Goal: Transaction & Acquisition: Download file/media

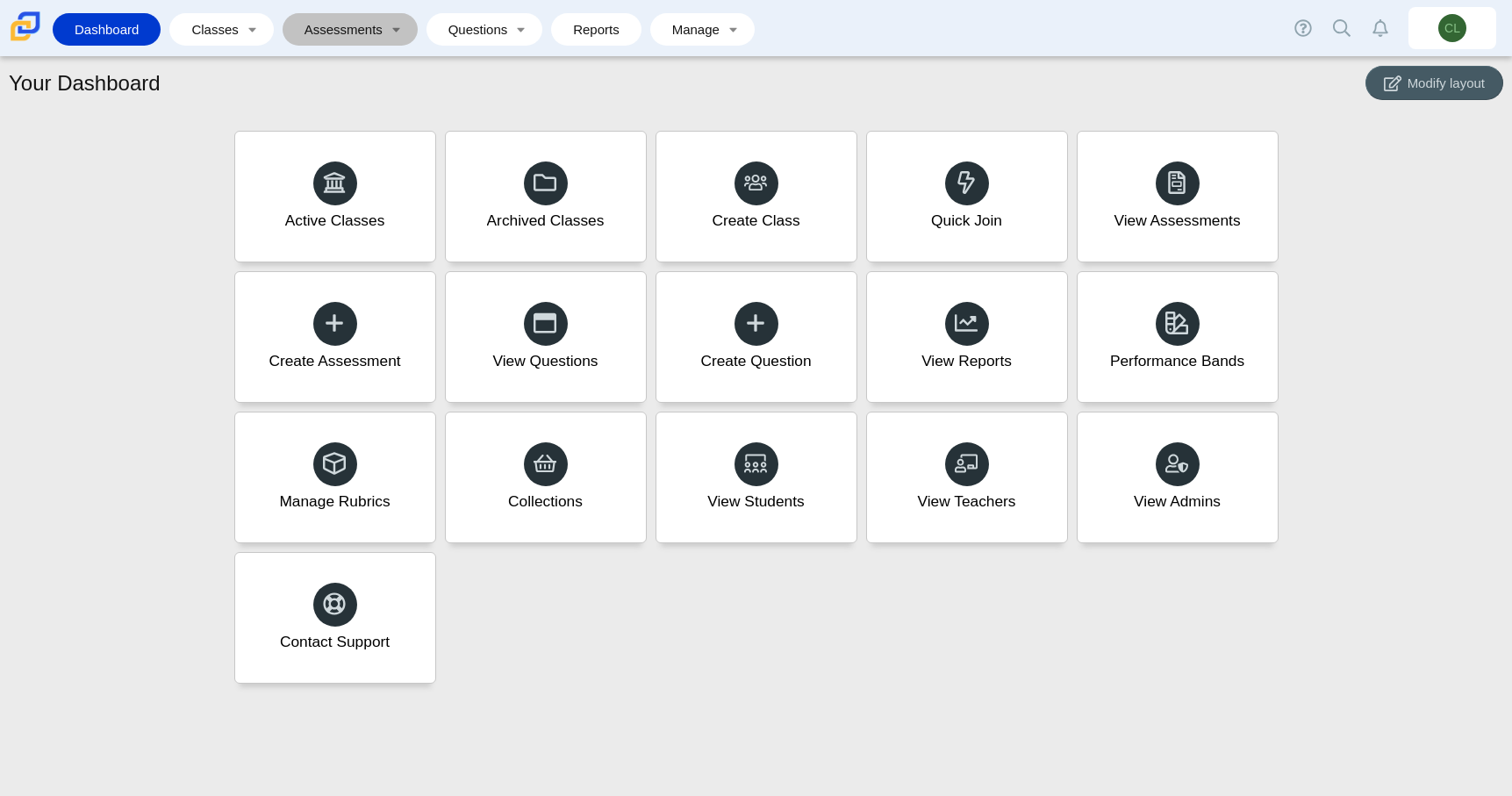
click at [348, 29] on link "Assessments" at bounding box center [337, 28] width 93 height 32
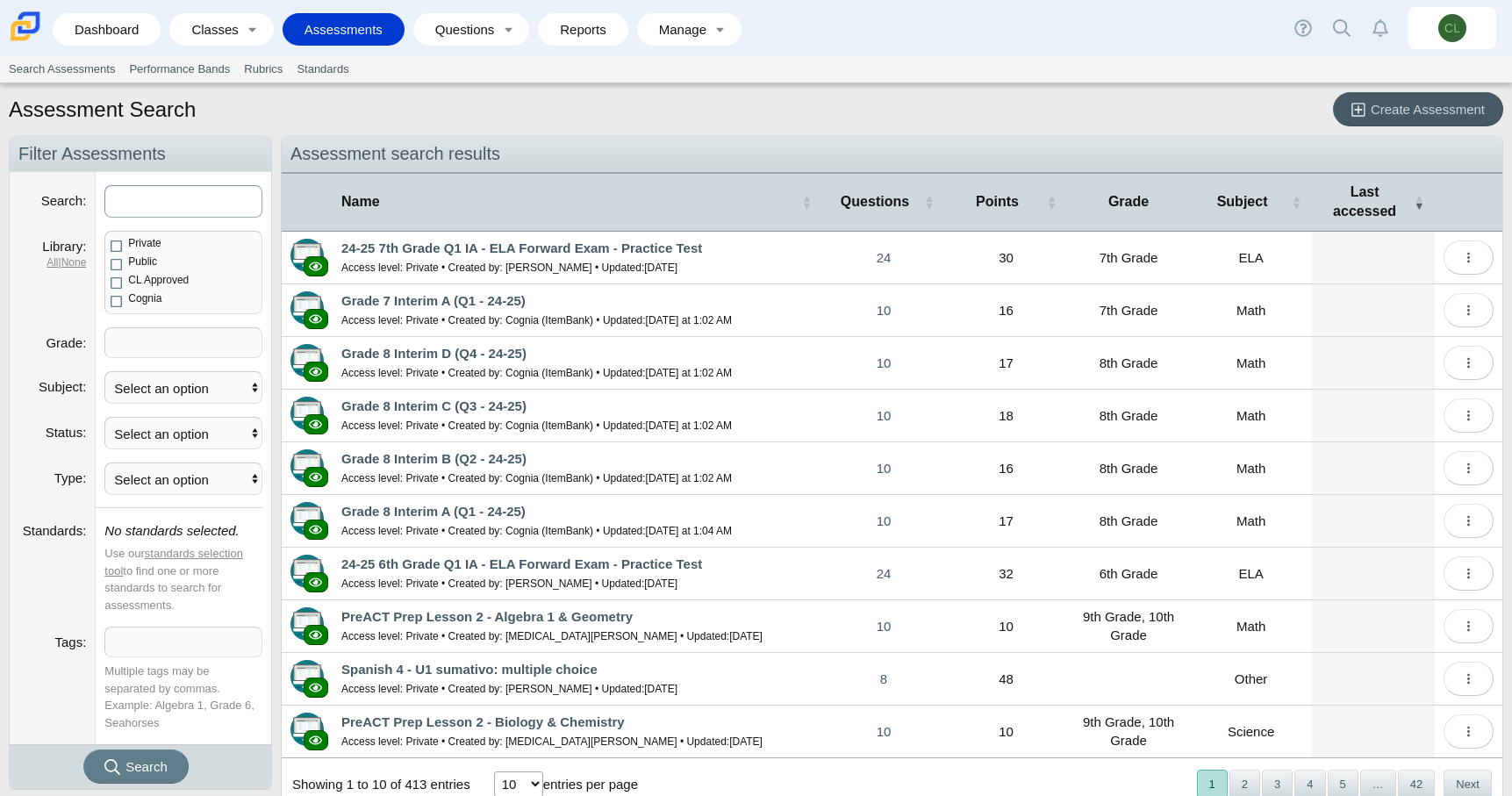
click at [197, 196] on input "Search" at bounding box center [182, 201] width 158 height 32
paste input "25-26 9th Grade Reading Screene"
type input "25-26 9th Grade Reading Screene"
click at [83, 749] on button "Search" at bounding box center [135, 766] width 105 height 34
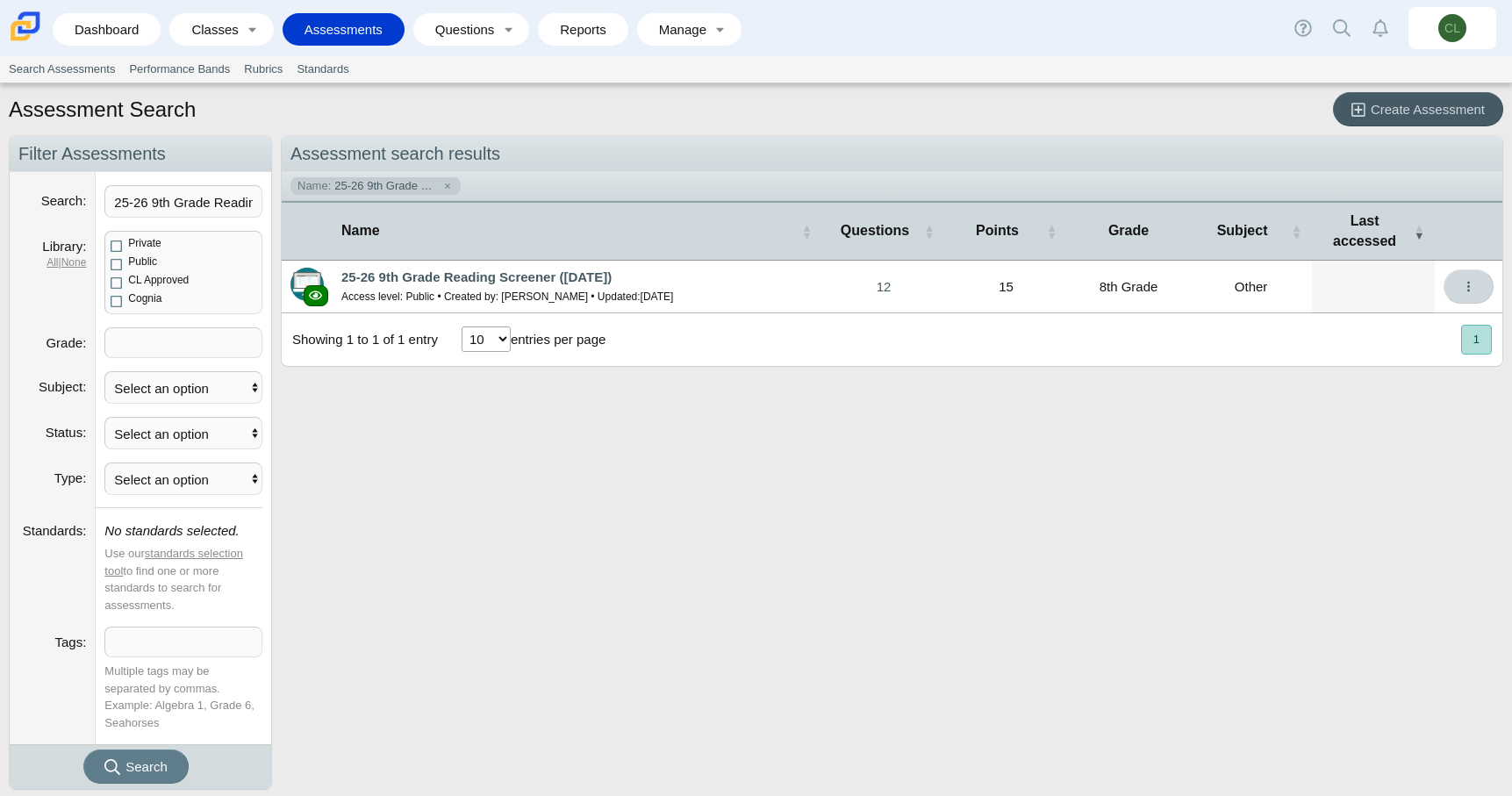
click at [1469, 283] on icon "More options" at bounding box center [1468, 285] width 13 height 13
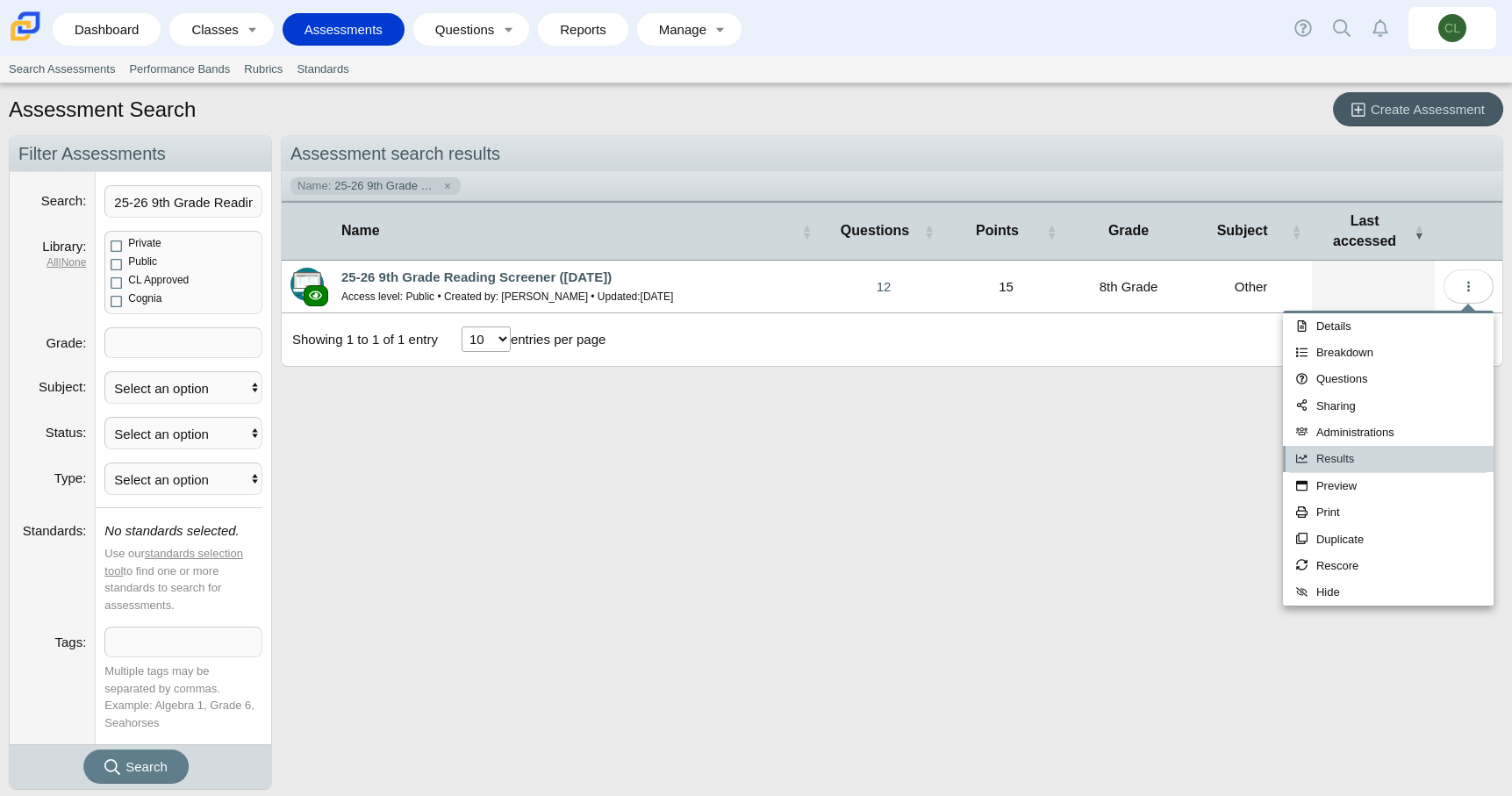
click at [1375, 462] on link "Results" at bounding box center [1387, 459] width 211 height 26
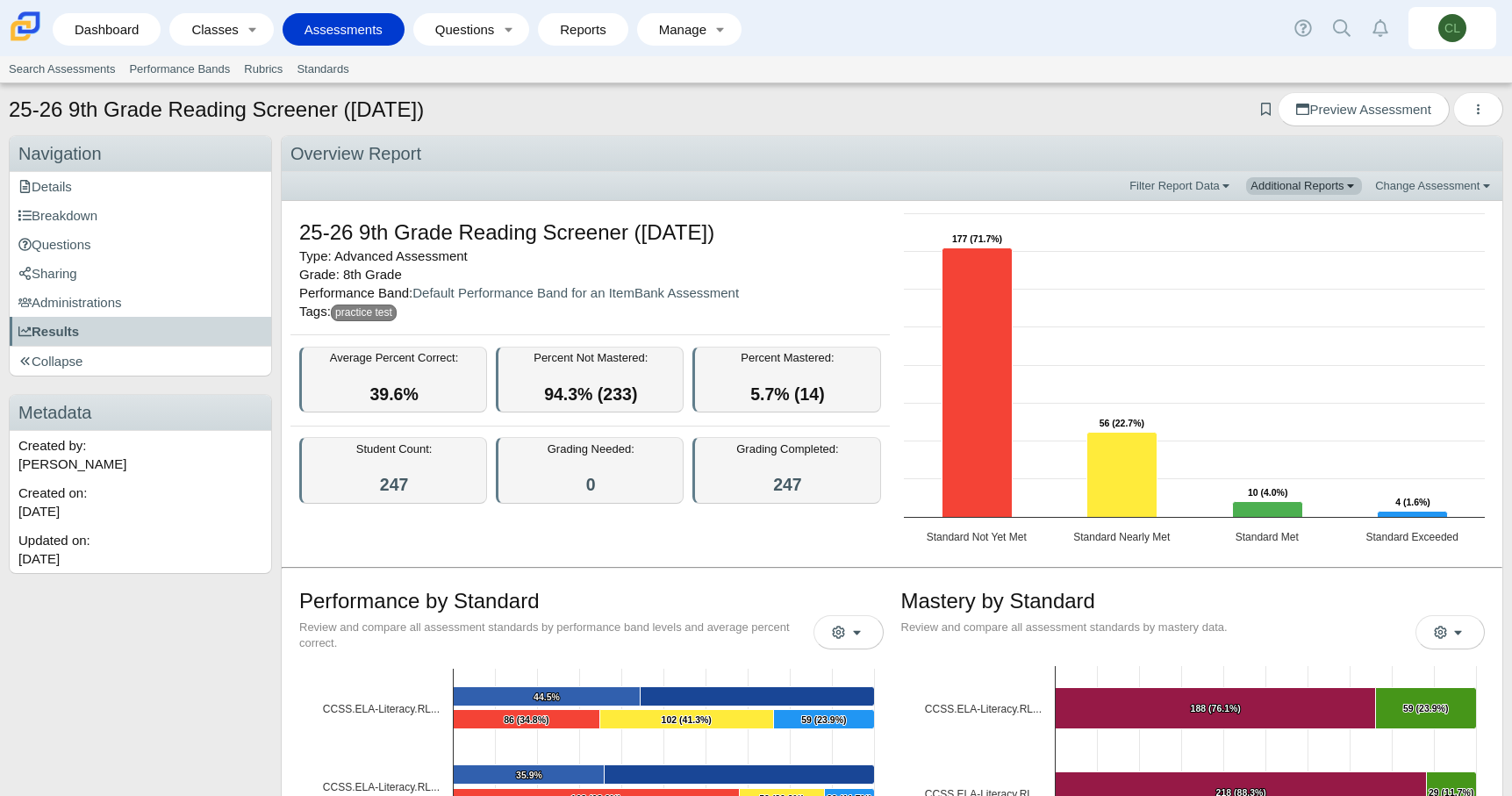
click at [1325, 183] on link "Additional Reports" at bounding box center [1304, 186] width 116 height 18
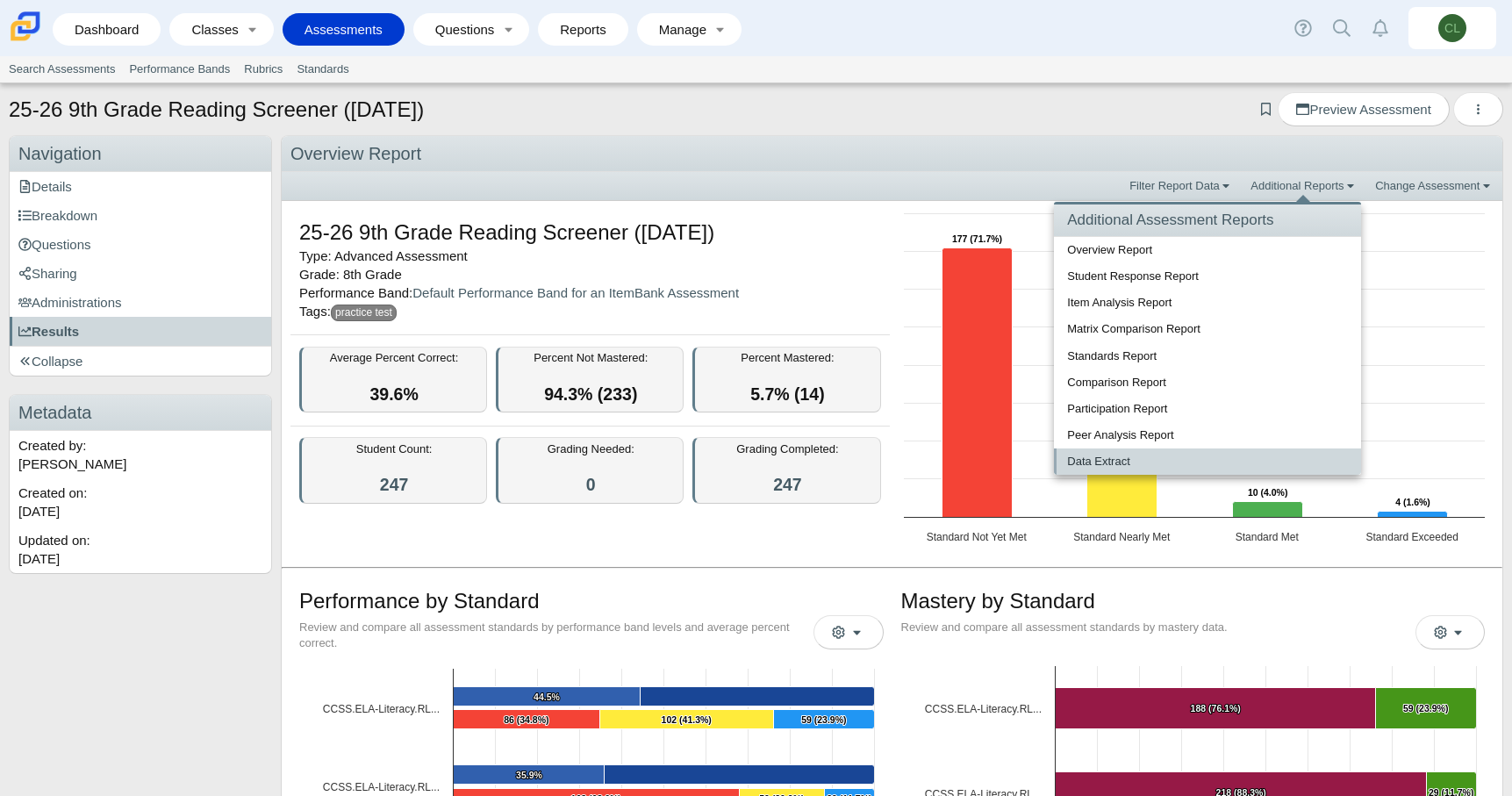
click at [1138, 464] on link "Data Extract" at bounding box center [1207, 461] width 307 height 26
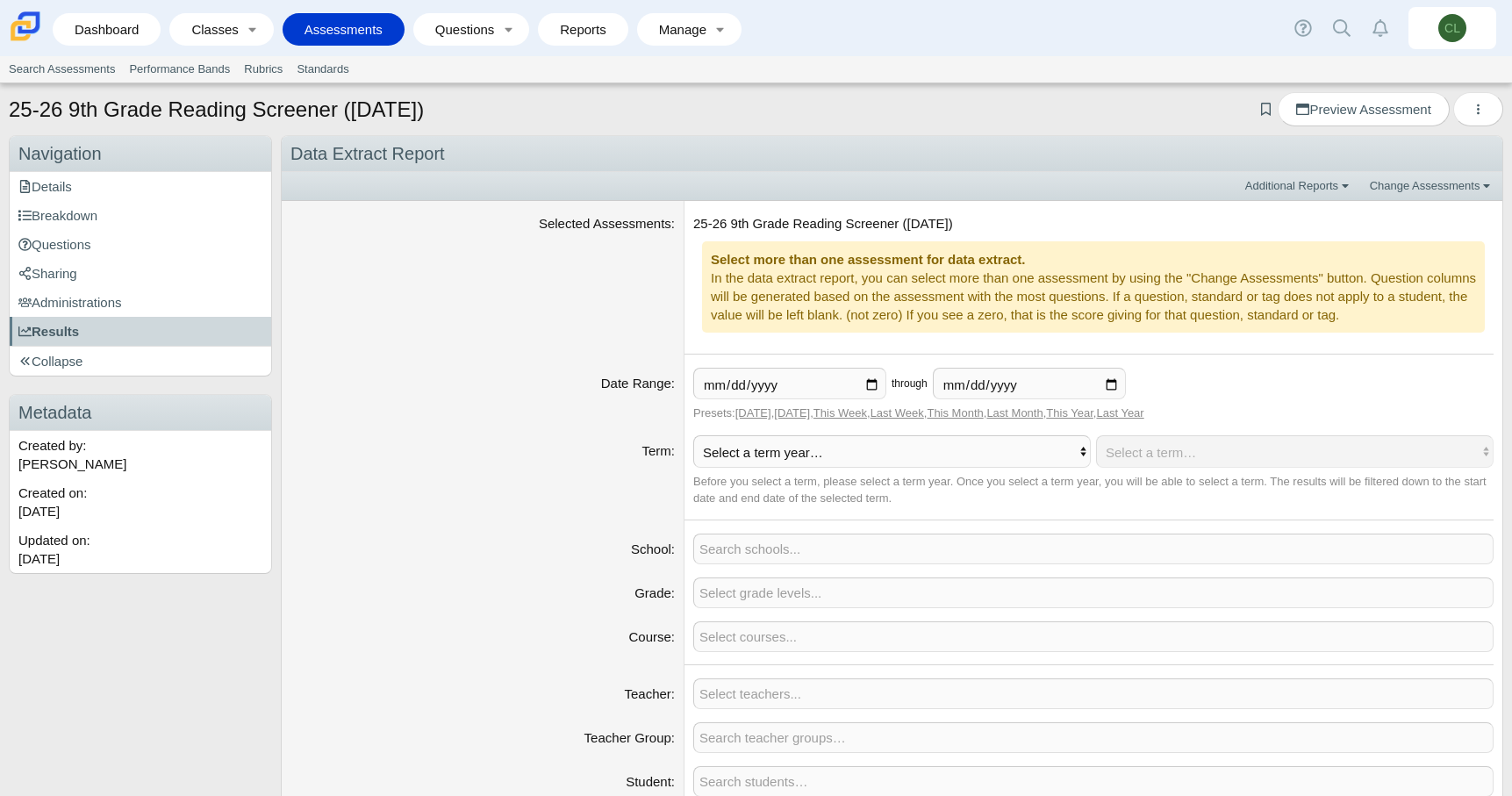
scroll to position [655, 0]
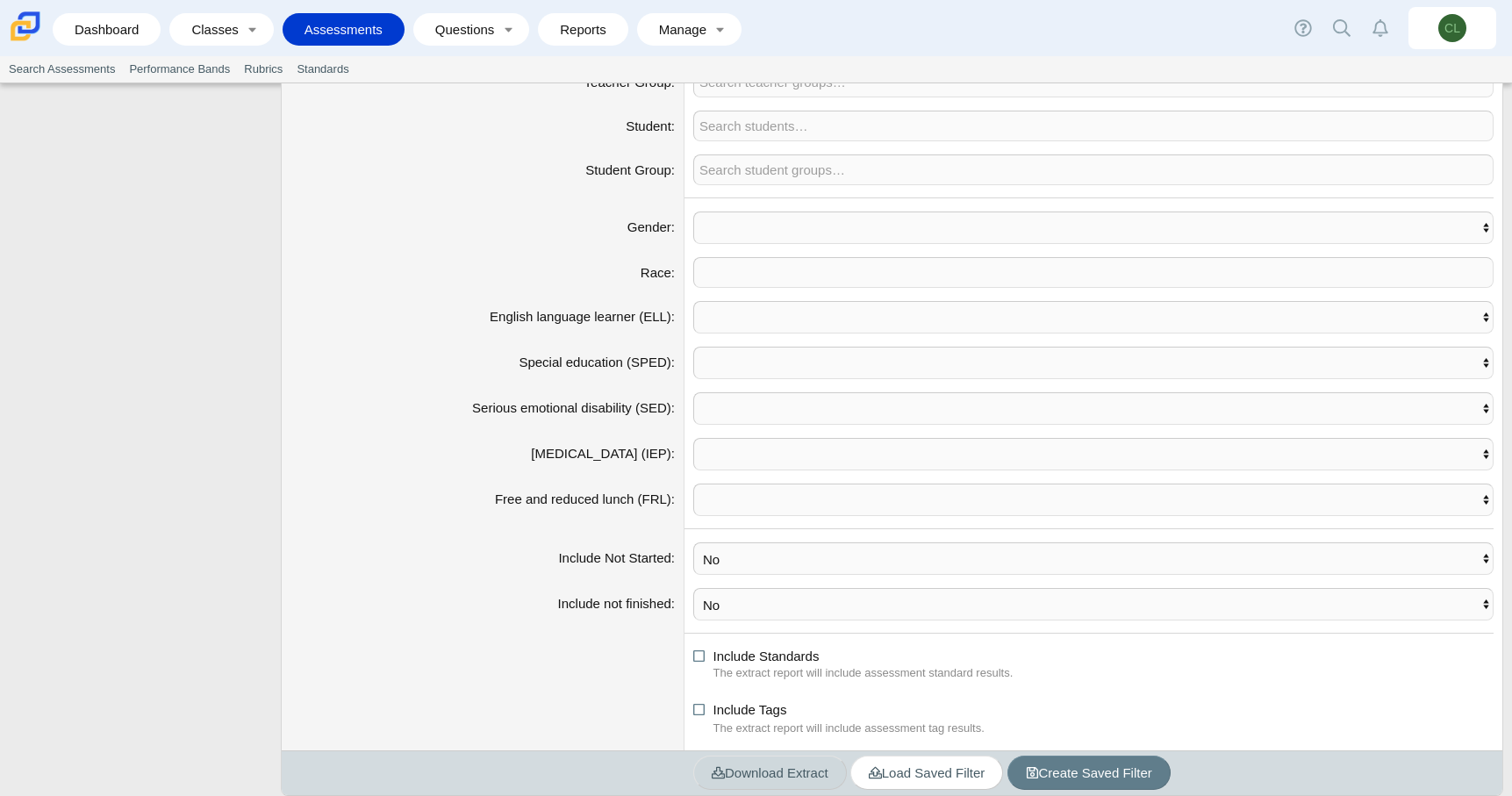
click at [793, 771] on span "Download Extract" at bounding box center [770, 771] width 117 height 15
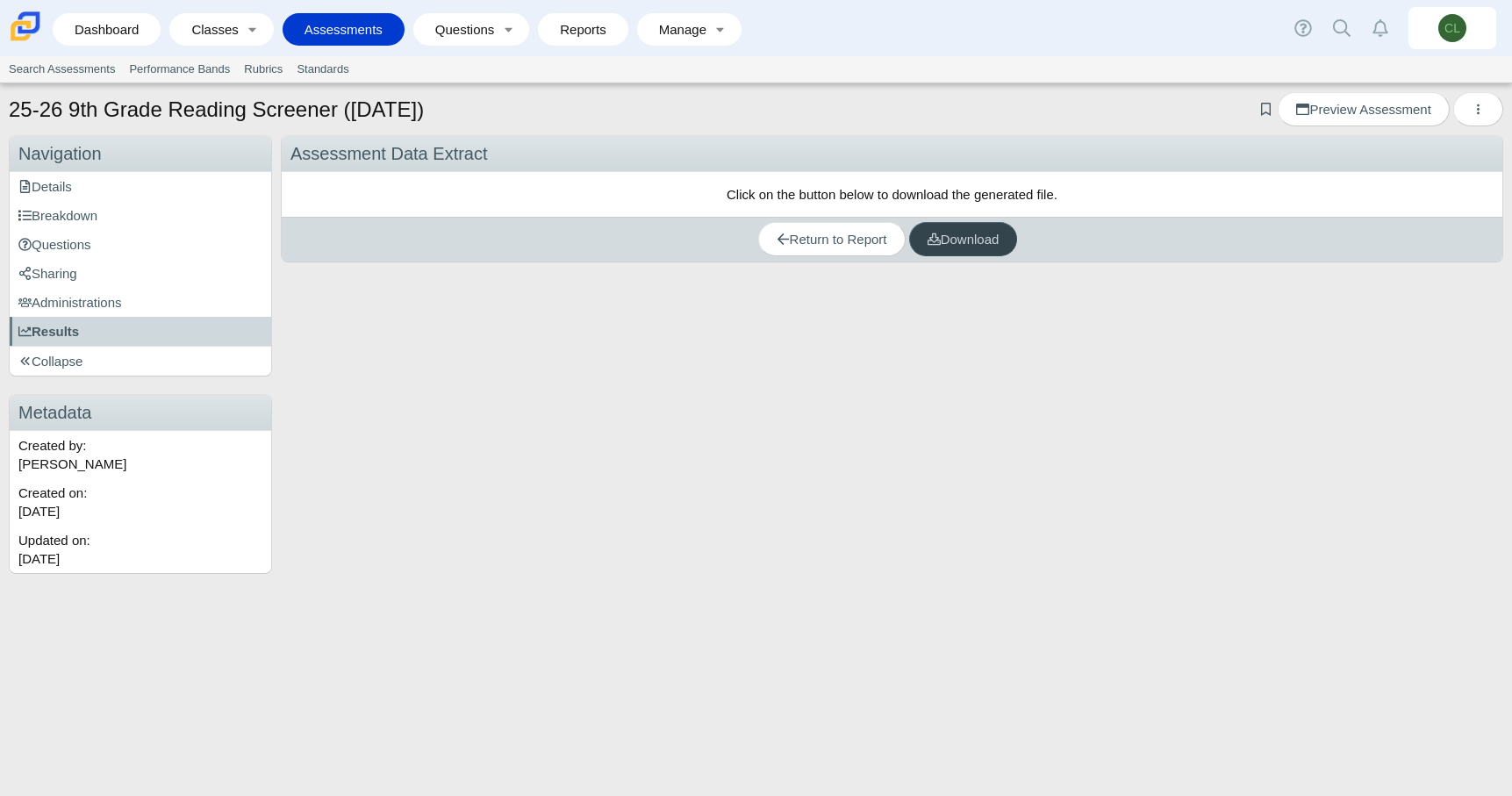
click at [980, 238] on span "Download" at bounding box center [963, 238] width 72 height 15
